Goal: Check status: Check status

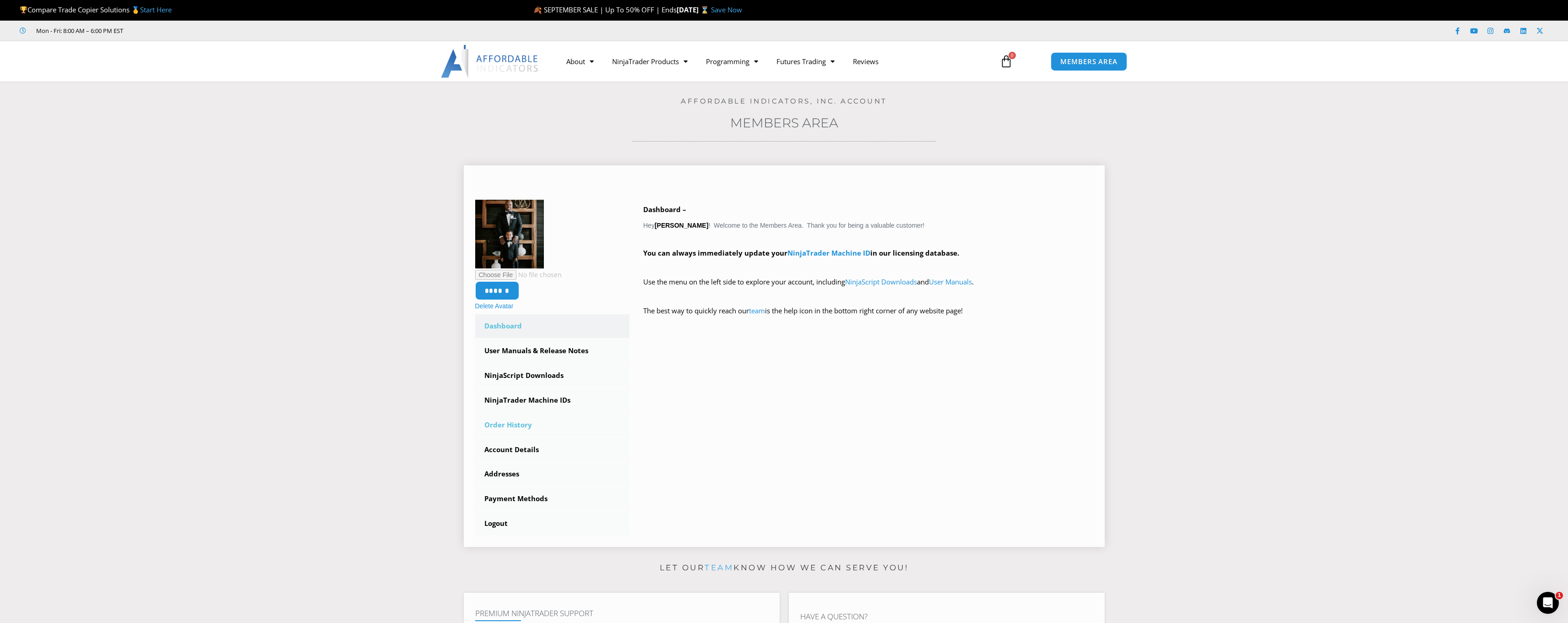
click at [518, 424] on link "Order History" at bounding box center [552, 425] width 155 height 24
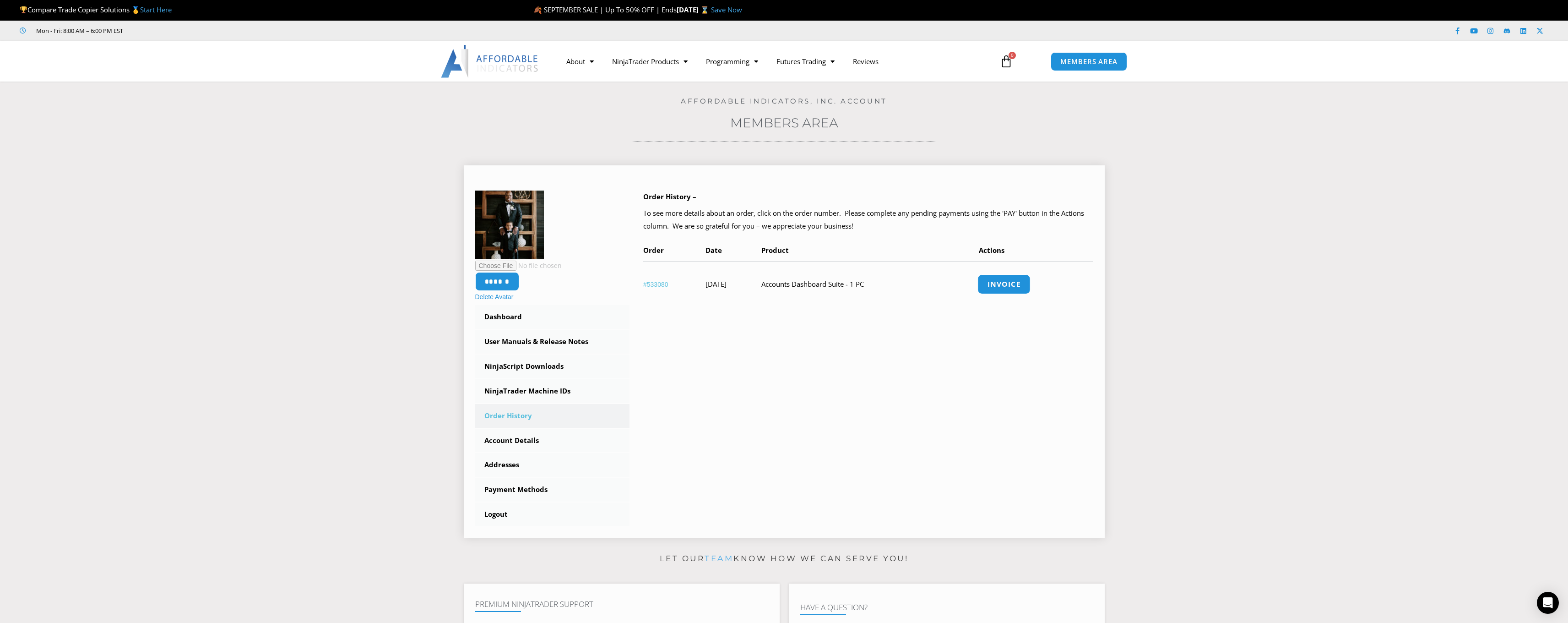
click at [1026, 284] on link "Invoice" at bounding box center [1004, 284] width 53 height 20
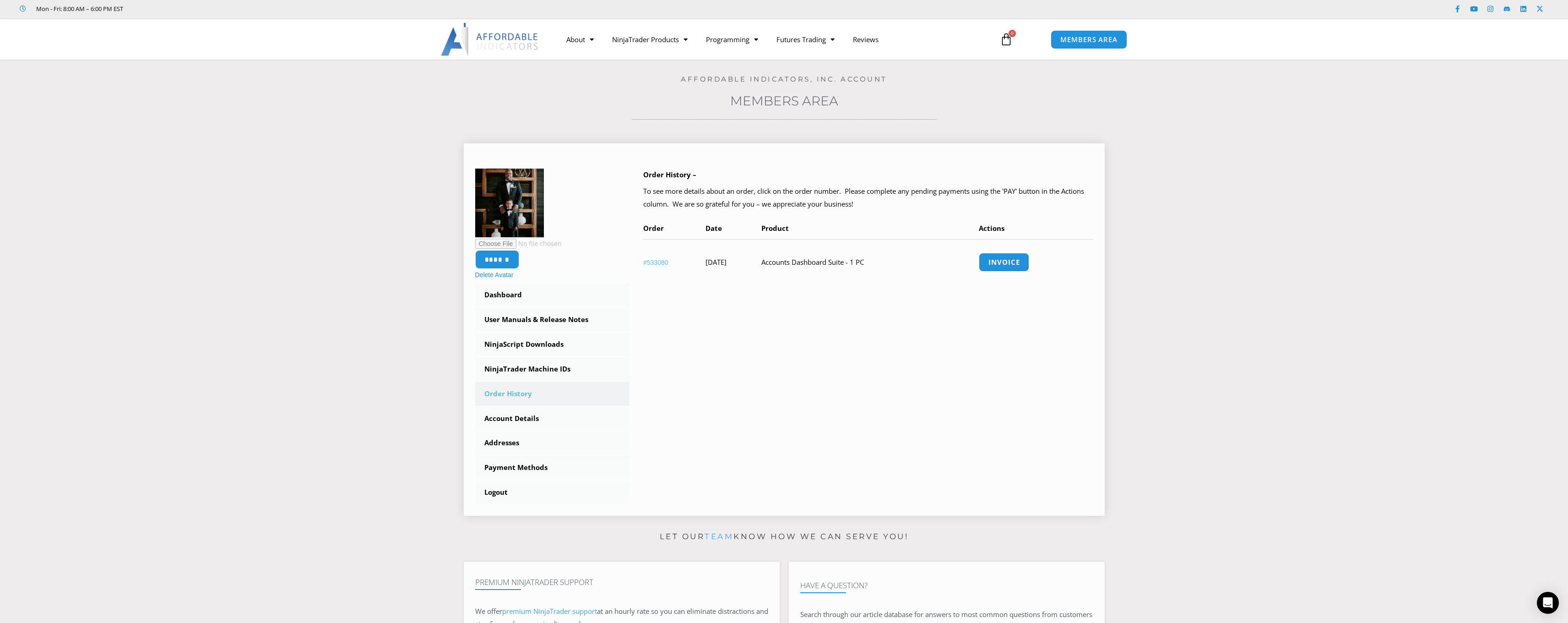
scroll to position [64, 0]
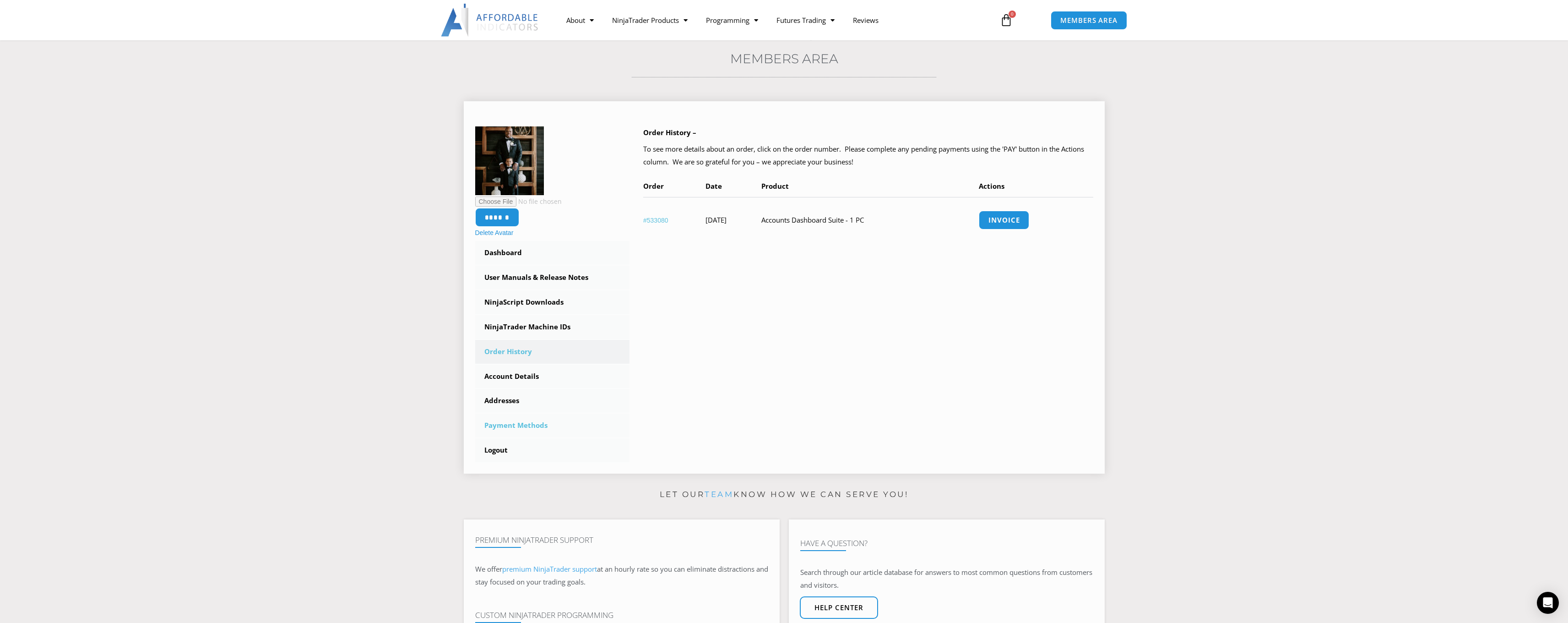
click at [527, 423] on link "Payment Methods" at bounding box center [552, 425] width 155 height 24
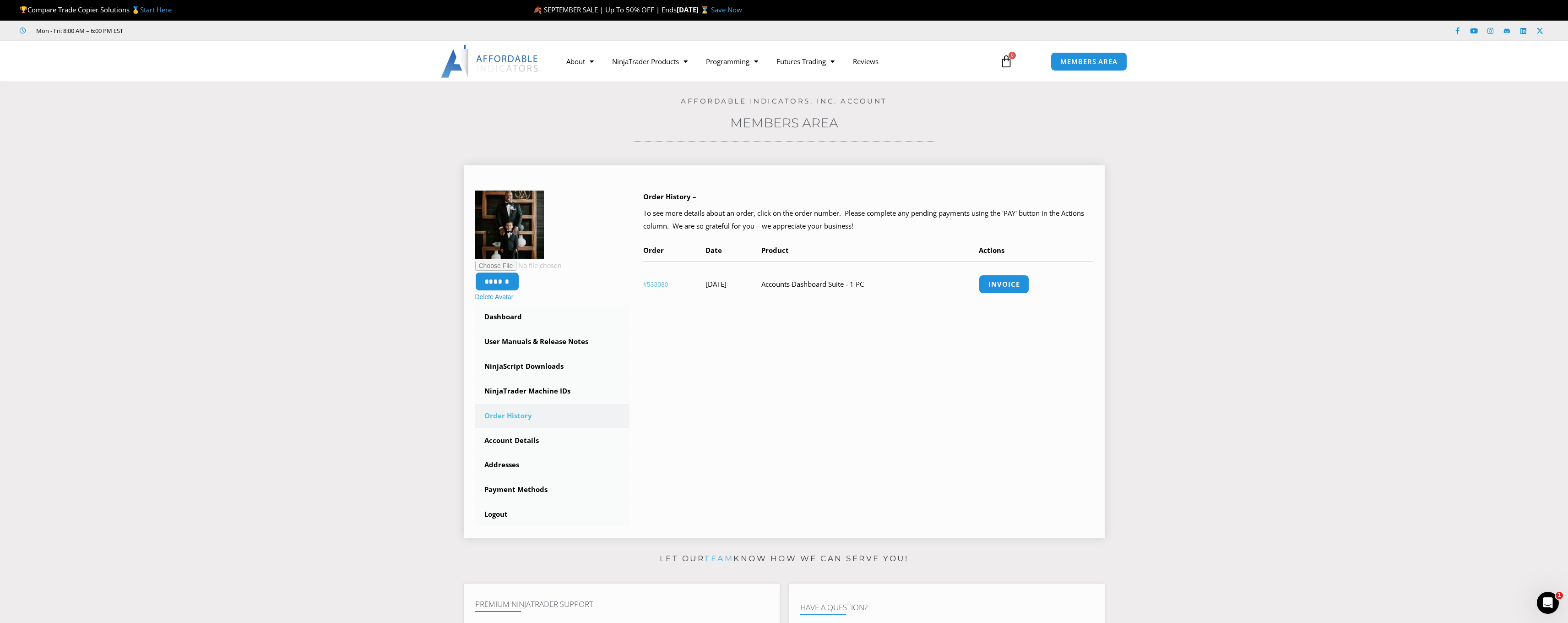
click at [657, 282] on link "#533080" at bounding box center [656, 284] width 25 height 8
